Goal: Navigation & Orientation: Find specific page/section

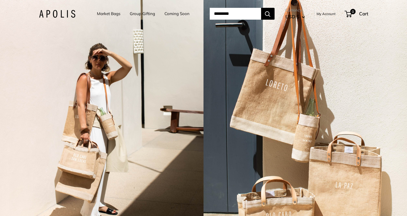
click at [112, 16] on link "Market Bags" at bounding box center [108, 14] width 23 height 8
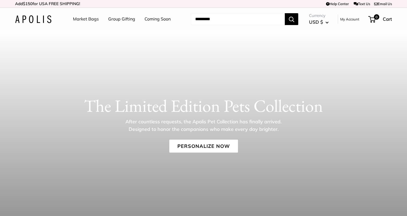
click at [112, 13] on li "Group Gifting" at bounding box center [121, 18] width 27 height 17
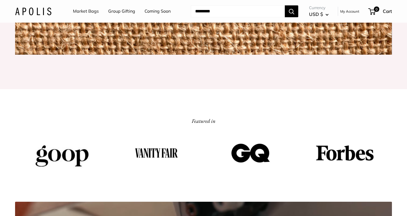
scroll to position [655, 0]
